Goal: Task Accomplishment & Management: Use online tool/utility

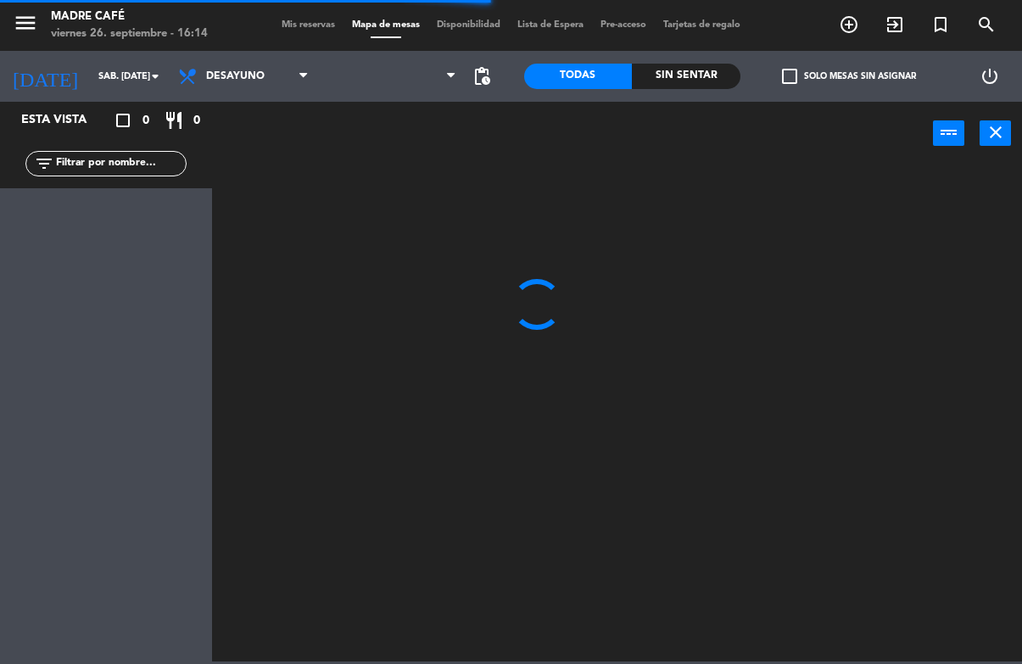
click at [893, 18] on icon "exit_to_app" at bounding box center [895, 24] width 20 height 20
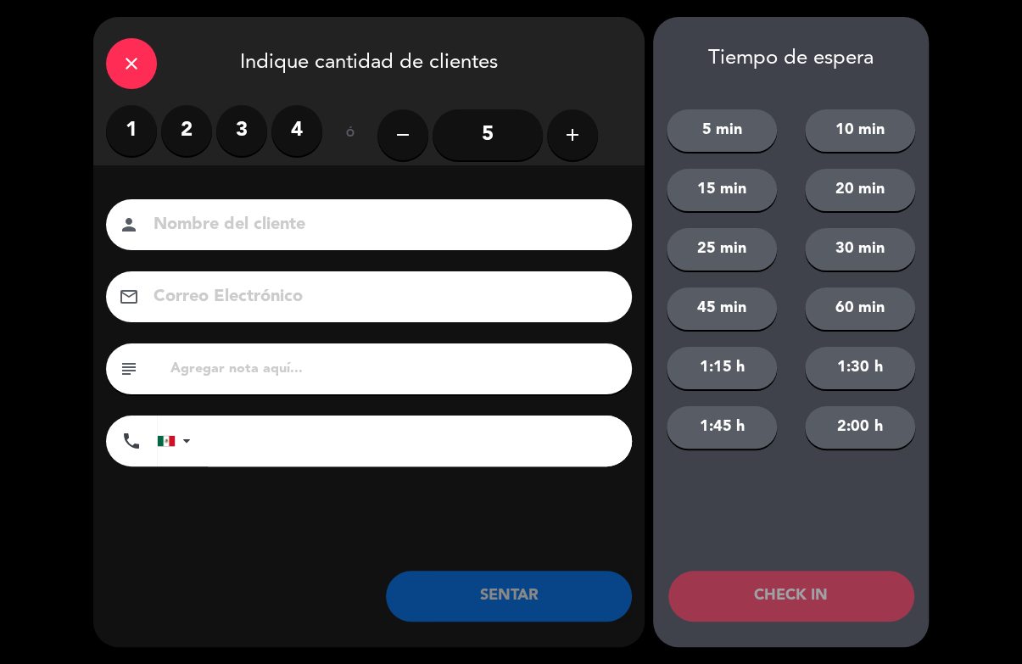
click at [316, 130] on label "4" at bounding box center [297, 130] width 51 height 51
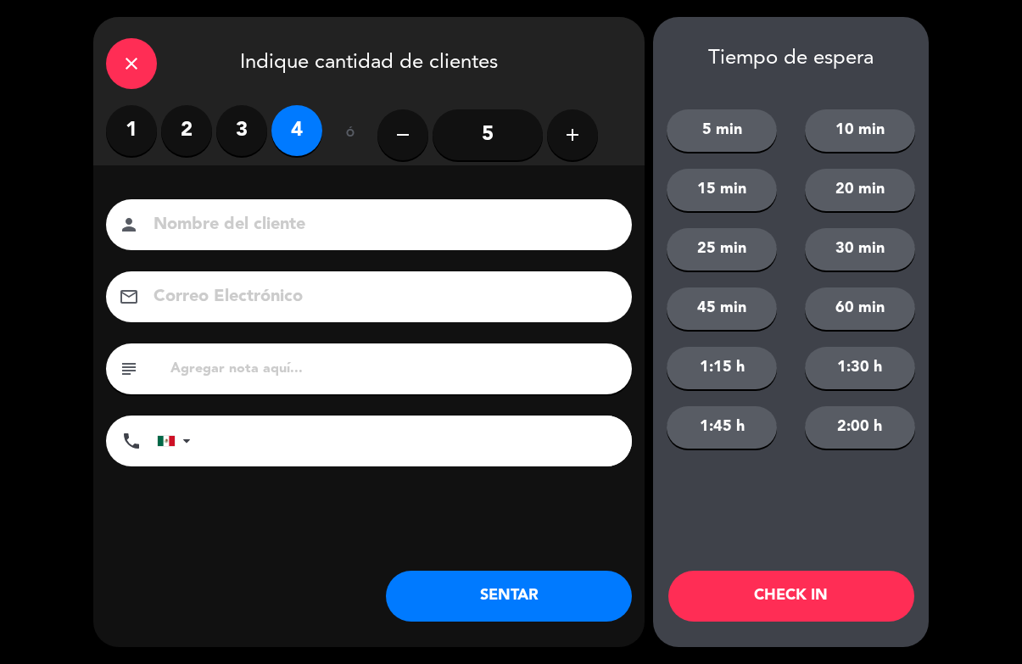
click at [512, 233] on input at bounding box center [381, 225] width 458 height 30
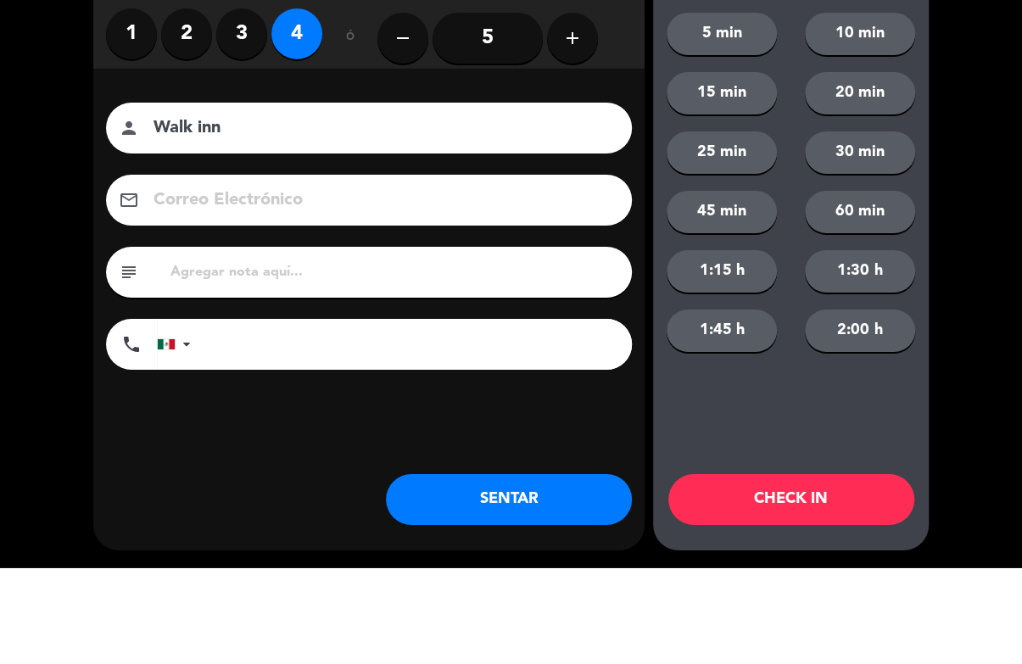
type input "Walk inn"
click at [910, 288] on button "60 min" at bounding box center [860, 309] width 110 height 42
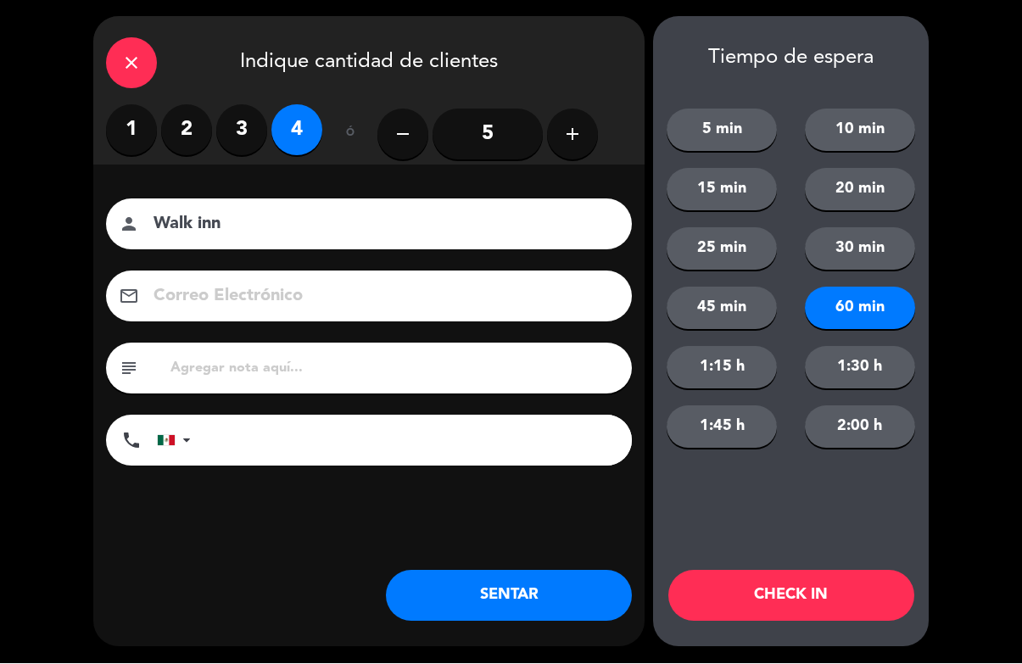
click at [761, 608] on button "CHECK IN" at bounding box center [792, 596] width 246 height 51
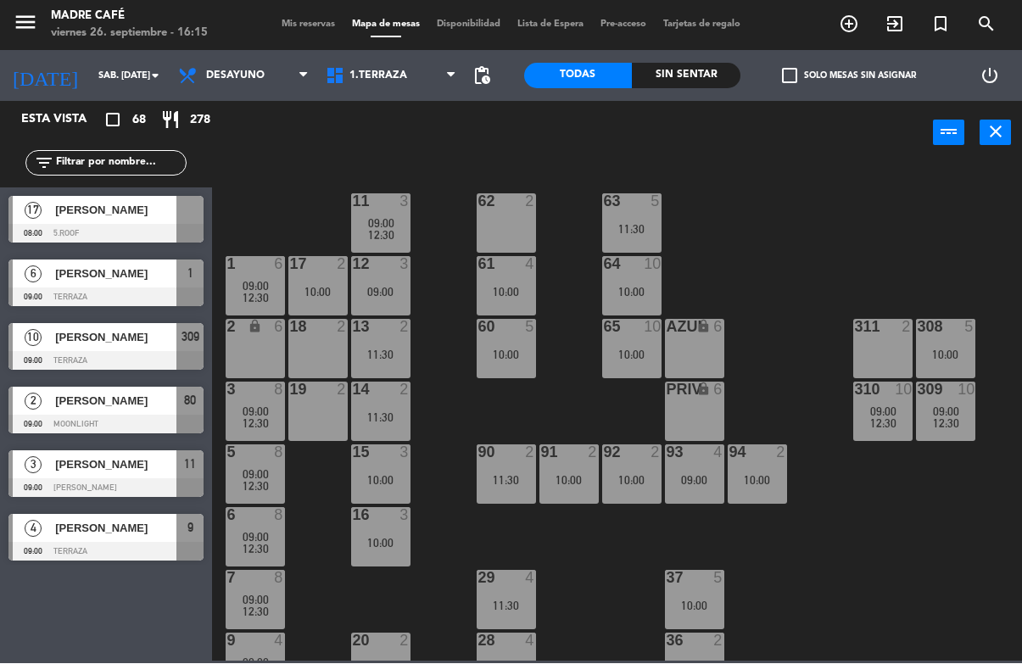
click at [891, 179] on div "11 3 09:00 12:30 63 5 11:30 62 2 12 3 09:00 1 6 09:00 12:30 61 4 10:00 64 10 10…" at bounding box center [622, 413] width 800 height 498
click at [895, 21] on icon "exit_to_app" at bounding box center [895, 24] width 20 height 20
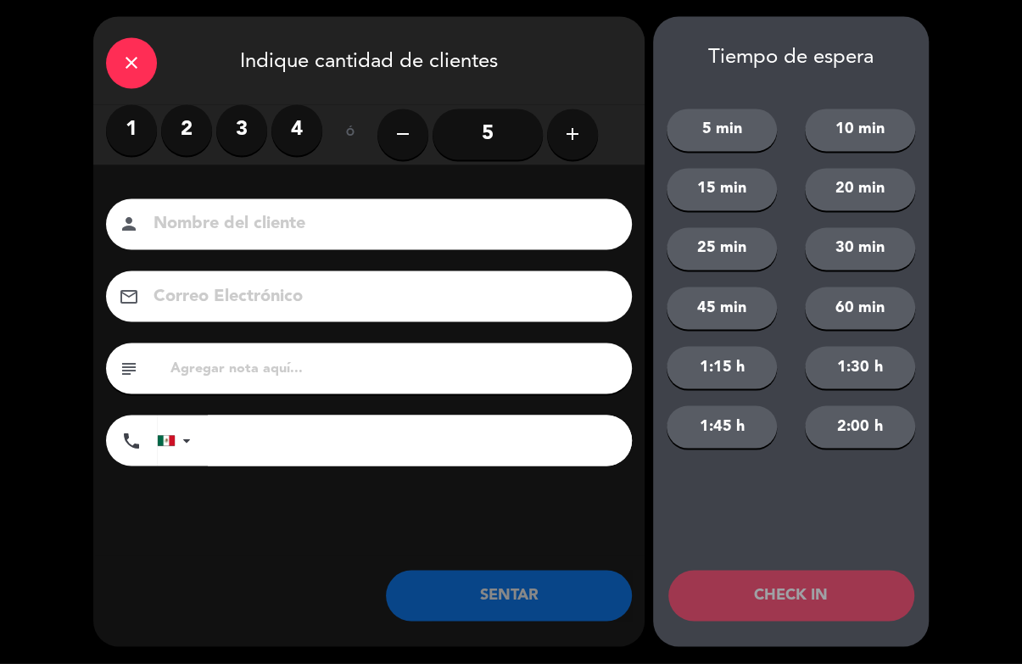
click at [301, 128] on label "4" at bounding box center [297, 130] width 51 height 51
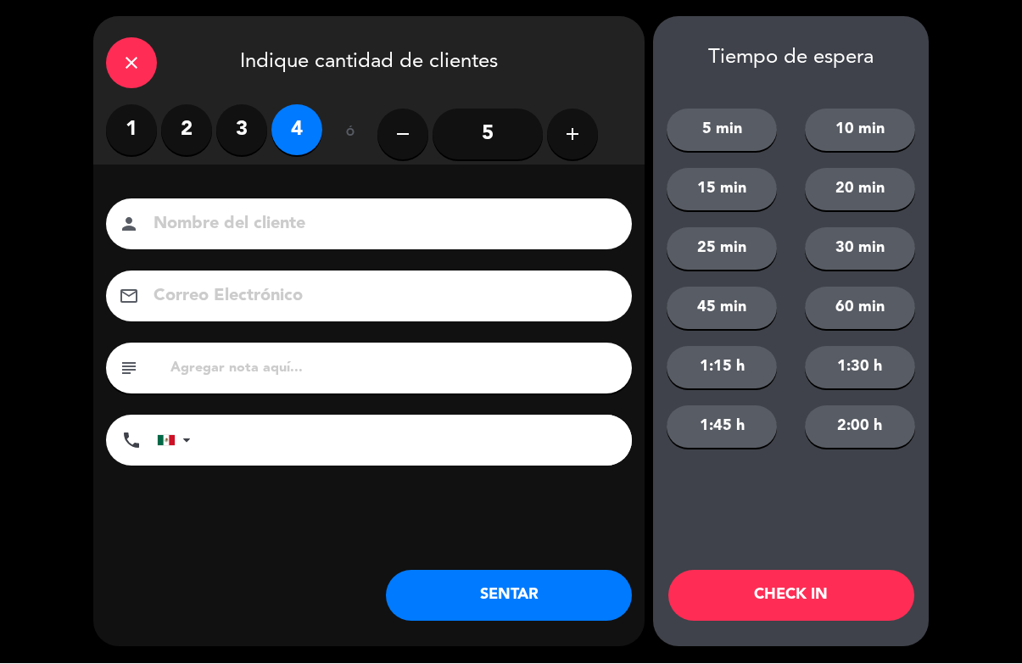
click at [423, 227] on input at bounding box center [381, 225] width 458 height 30
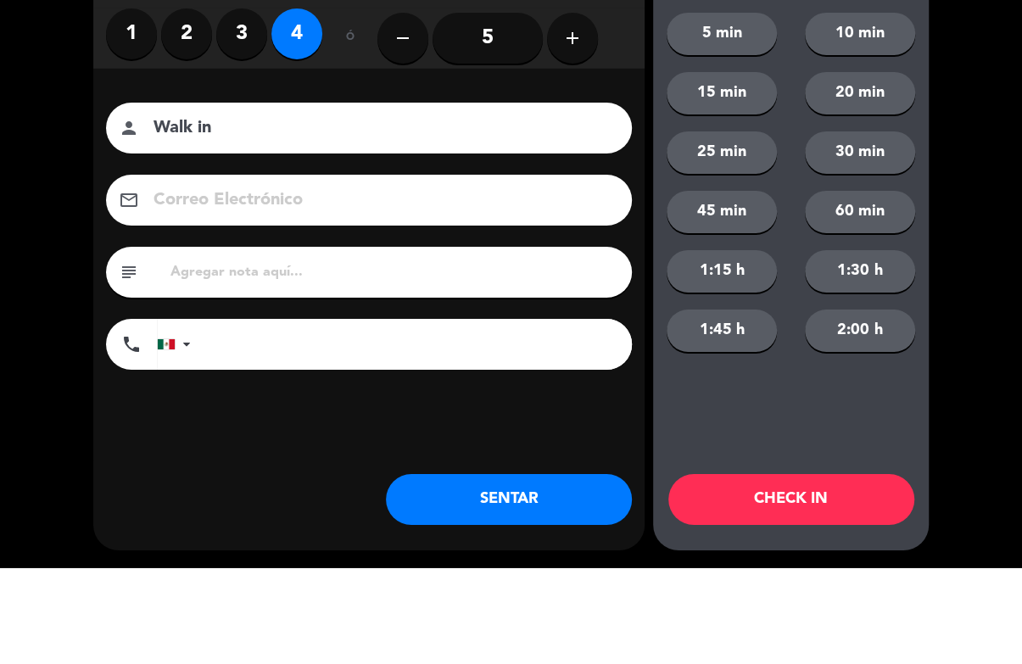
click at [468, 210] on input "Walk in" at bounding box center [381, 225] width 458 height 30
type input "Walk in 43"
click at [904, 109] on button "10 min" at bounding box center [860, 130] width 110 height 42
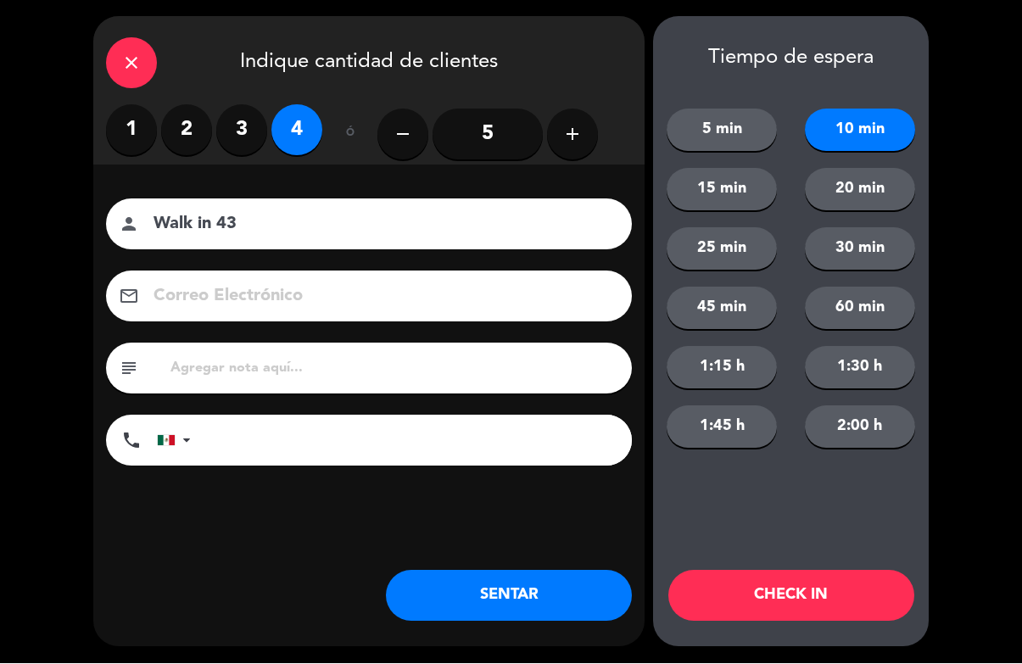
click at [836, 604] on button "CHECK IN" at bounding box center [792, 596] width 246 height 51
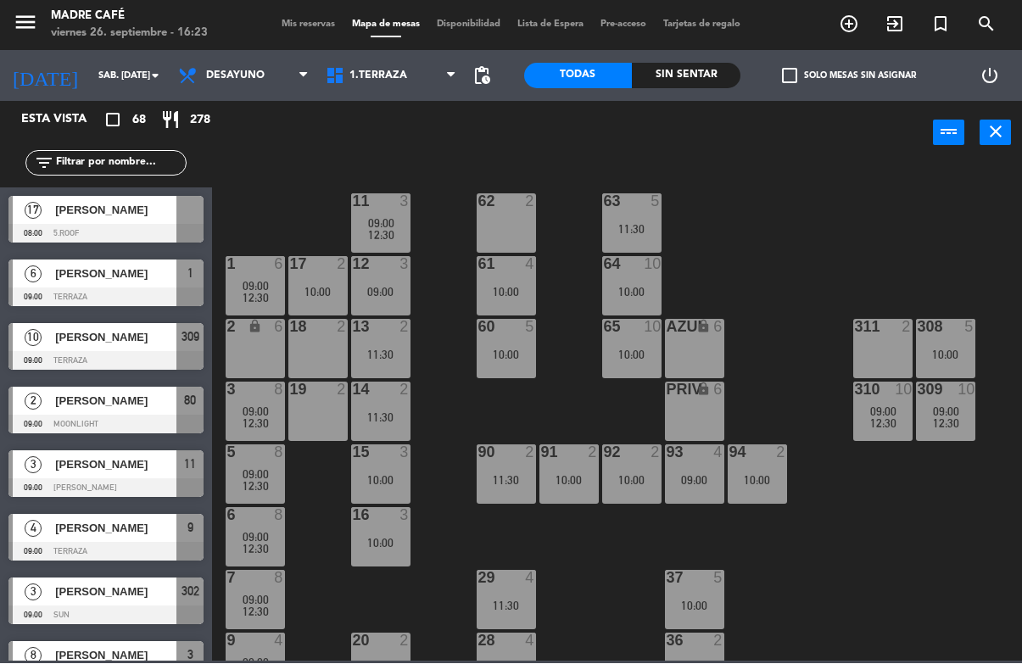
click at [899, 23] on icon "exit_to_app" at bounding box center [895, 24] width 20 height 20
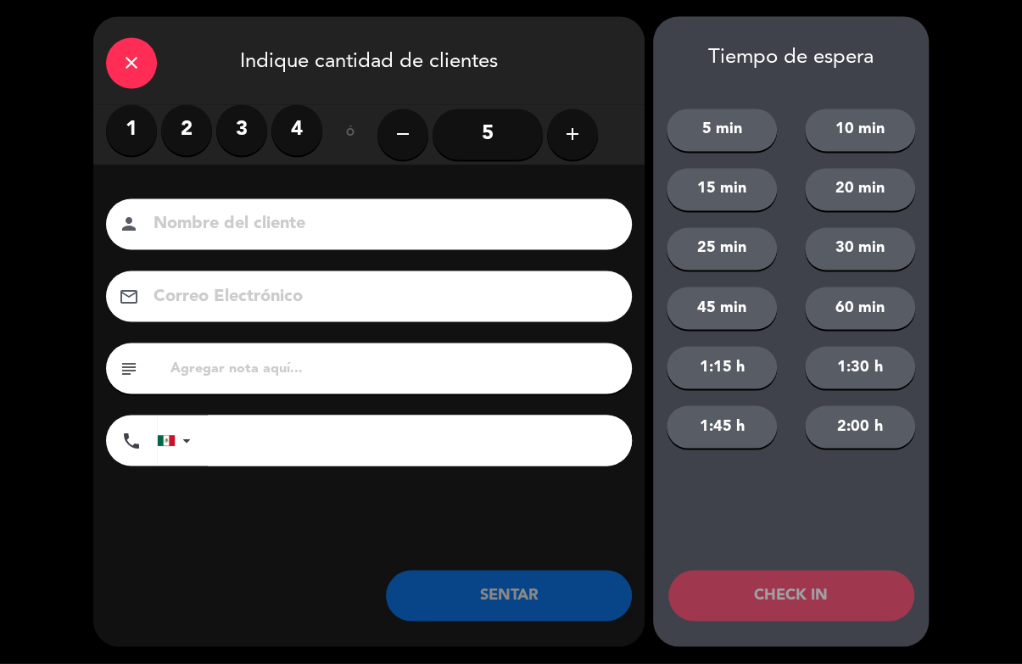
click at [176, 95] on div "close Indique cantidad de clientes" at bounding box center [369, 61] width 552 height 88
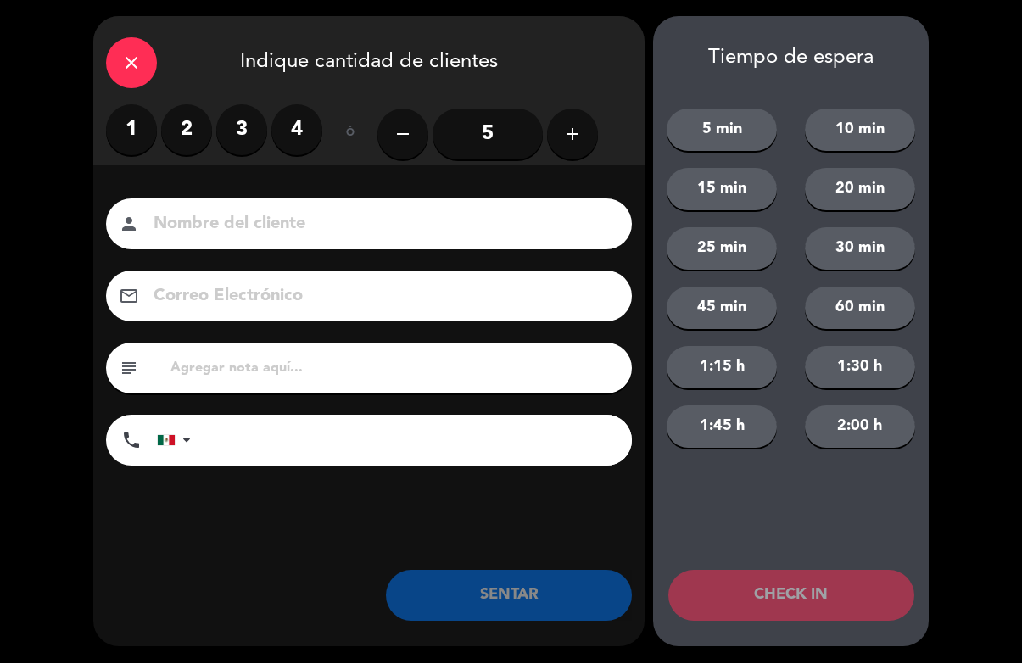
click at [173, 141] on label "2" at bounding box center [186, 130] width 51 height 51
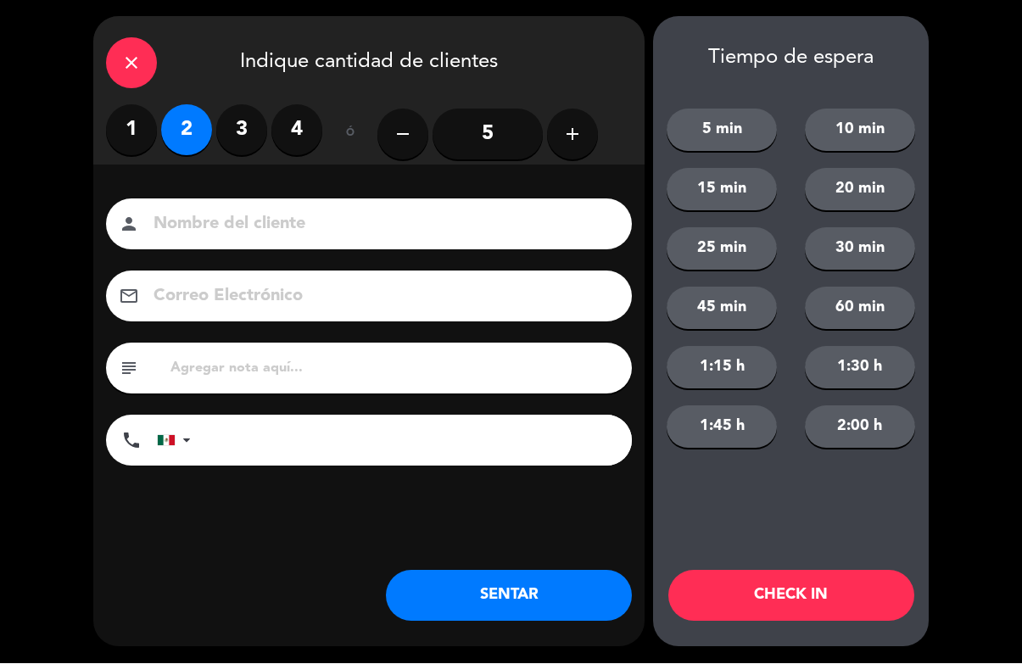
click at [763, 602] on button "CHECK IN" at bounding box center [792, 596] width 246 height 51
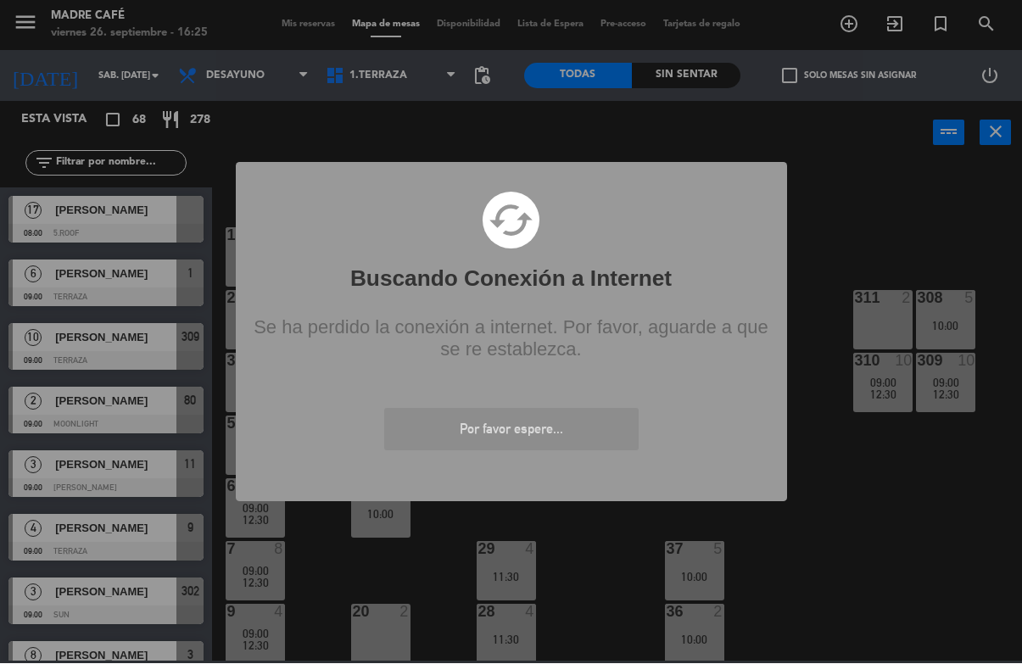
scroll to position [30, 0]
click at [912, 94] on div "? ! i Buscando Conexión a Internet × cached Se ha perdido la conexión a interne…" at bounding box center [511, 332] width 1022 height 664
click at [885, 23] on div "? ! i Buscando Conexión a Internet × cached Se ha perdido la conexión a interne…" at bounding box center [511, 332] width 1022 height 664
click at [904, 31] on div "? ! i Buscando Conexión a Internet × cached Se ha perdido la conexión a interne…" at bounding box center [511, 332] width 1022 height 664
click at [907, 40] on div "? ! i Buscando Conexión a Internet × cached Se ha perdido la conexión a interne…" at bounding box center [511, 332] width 1022 height 664
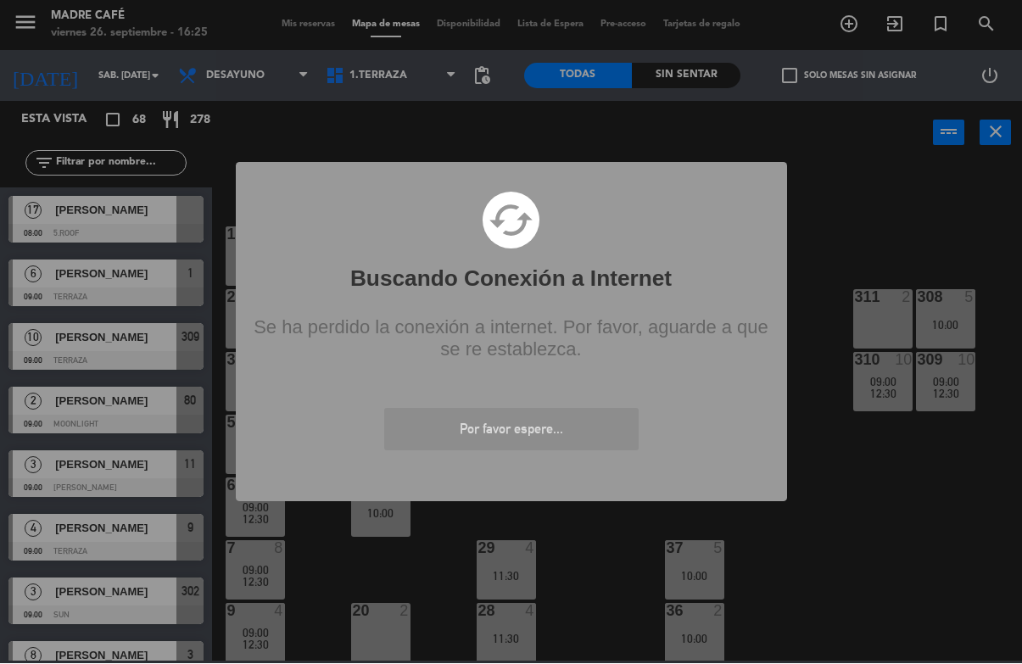
click at [914, 45] on div "? ! i Buscando Conexión a Internet × cached Se ha perdido la conexión a interne…" at bounding box center [511, 332] width 1022 height 664
click at [873, 148] on div "? ! i Buscando Conexión a Internet × cached Se ha perdido la conexión a interne…" at bounding box center [511, 332] width 1022 height 664
